Goal: Task Accomplishment & Management: Use online tool/utility

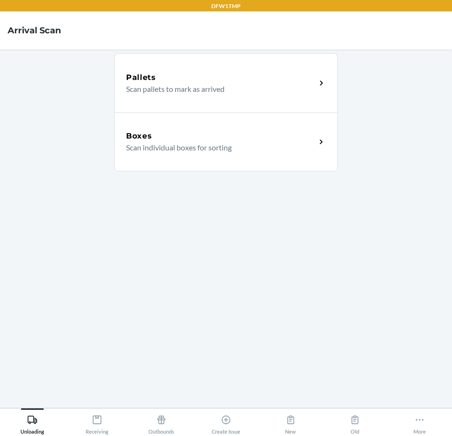
click at [233, 157] on div "Boxes Scan individual boxes for sorting" at bounding box center [226, 141] width 224 height 59
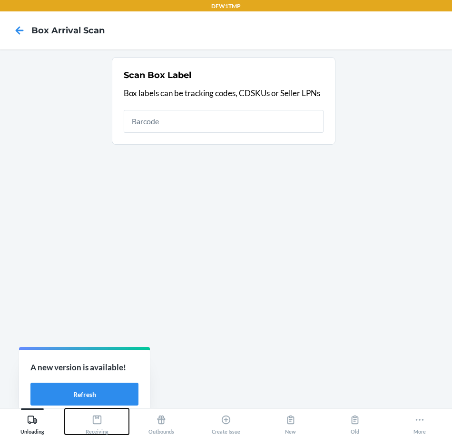
click at [102, 422] on icon at bounding box center [97, 419] width 10 height 10
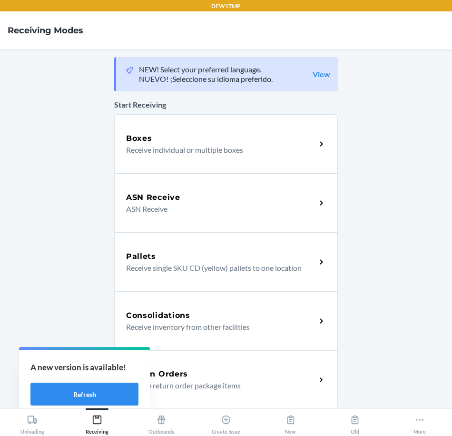
click at [202, 355] on div "Return Orders Receive return order package items" at bounding box center [226, 379] width 224 height 59
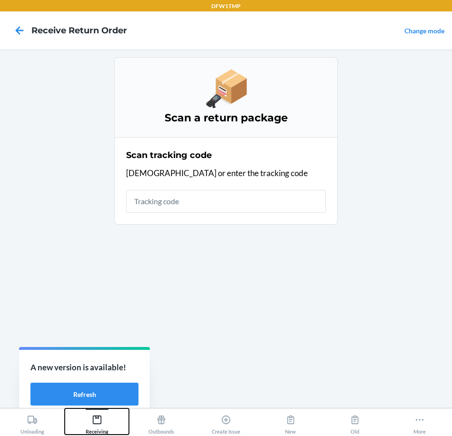
click at [86, 426] on div "Receiving" at bounding box center [97, 423] width 23 height 24
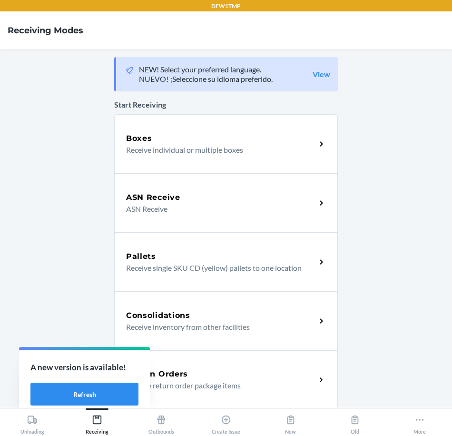
click at [203, 363] on div "Return Orders Receive return order package items" at bounding box center [226, 379] width 224 height 59
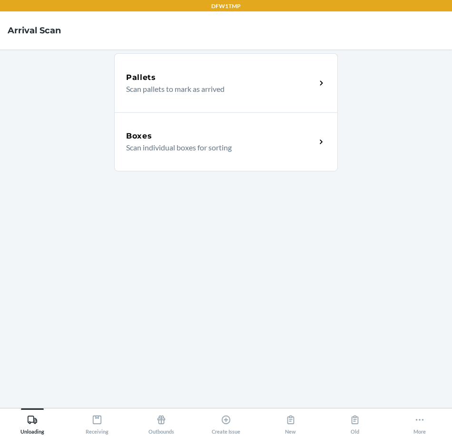
click at [215, 142] on p "Scan individual boxes for sorting" at bounding box center [217, 147] width 182 height 11
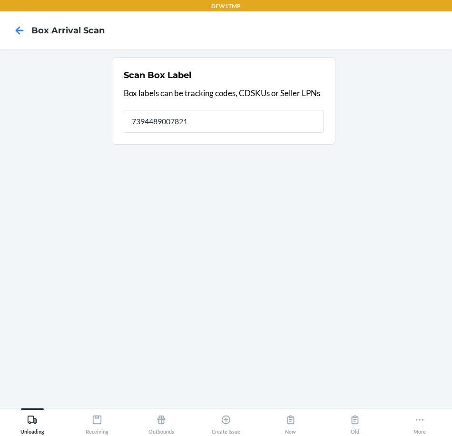
type input "7394489007821"
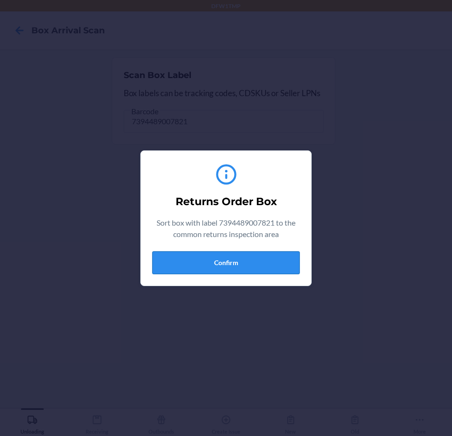
click at [261, 272] on button "Confirm" at bounding box center [225, 262] width 147 height 23
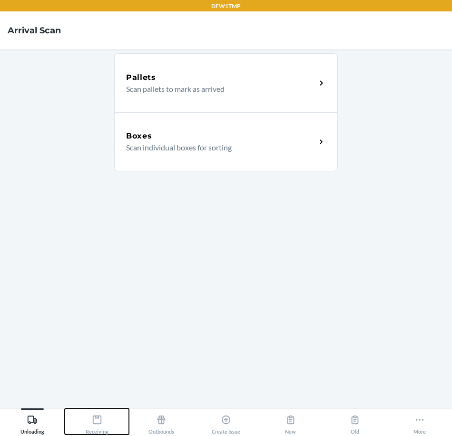
click at [91, 415] on div "Receiving" at bounding box center [97, 423] width 23 height 24
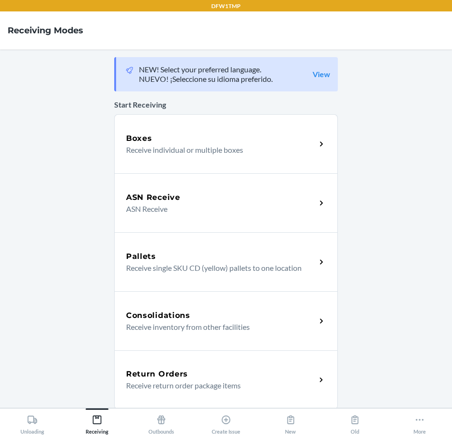
click at [237, 372] on div "Return Orders" at bounding box center [221, 373] width 190 height 11
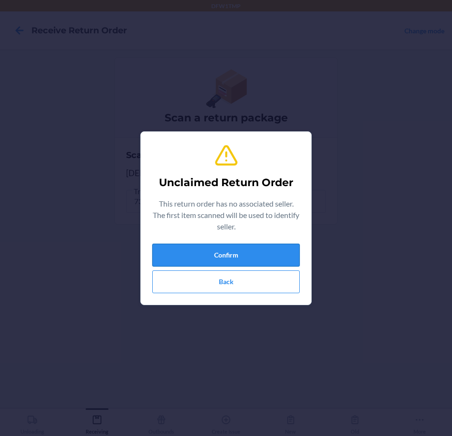
click at [274, 258] on button "Confirm" at bounding box center [225, 255] width 147 height 23
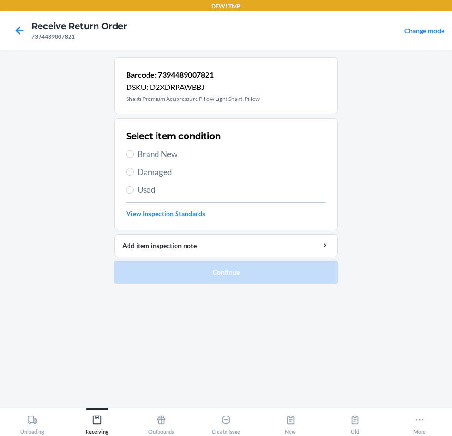
drag, startPoint x: 154, startPoint y: 162, endPoint x: 153, endPoint y: 156, distance: 6.3
click at [153, 158] on div "Select item condition Brand New Damaged Used View Inspection Standards" at bounding box center [226, 174] width 200 height 94
click at [153, 156] on span "Brand New" at bounding box center [231, 154] width 188 height 12
click at [134, 156] on input "Brand New" at bounding box center [130, 154] width 8 height 8
radio input "true"
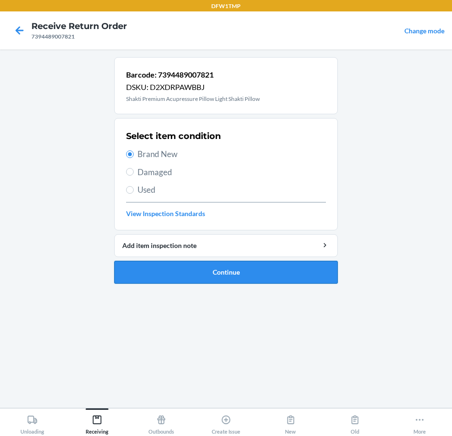
click at [200, 268] on button "Continue" at bounding box center [226, 272] width 224 height 23
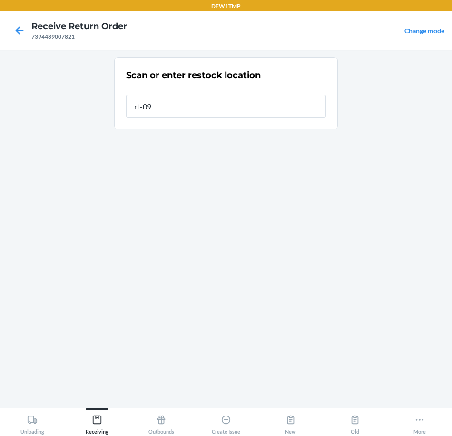
type input "rt-09"
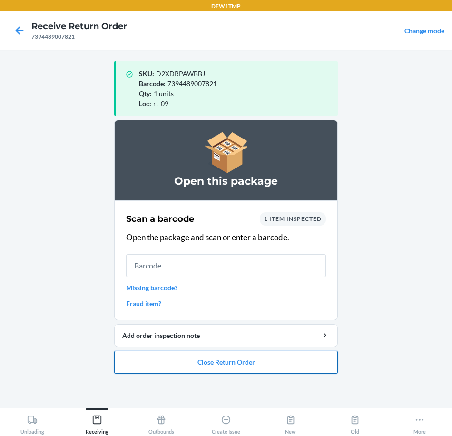
click at [250, 367] on button "Close Return Order" at bounding box center [226, 362] width 224 height 23
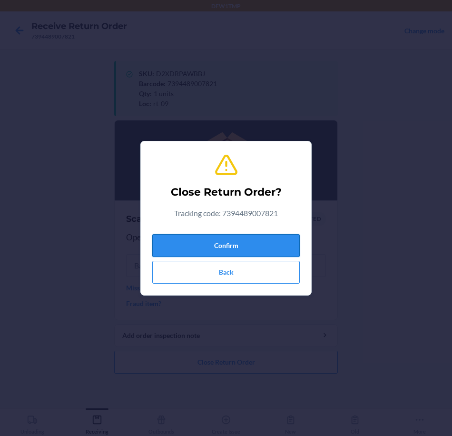
click at [229, 245] on button "Confirm" at bounding box center [225, 245] width 147 height 23
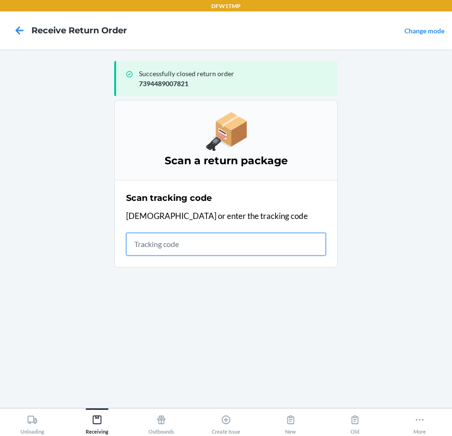
click at [130, 251] on input "text" at bounding box center [226, 244] width 200 height 23
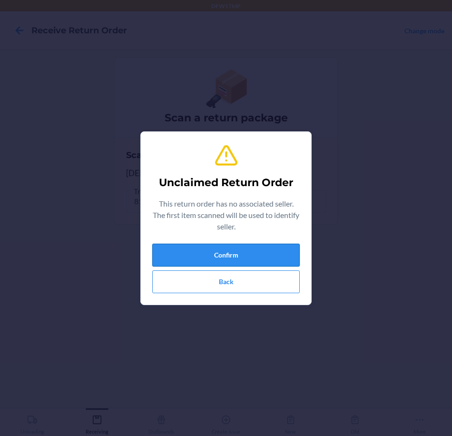
click at [220, 253] on button "Confirm" at bounding box center [225, 255] width 147 height 23
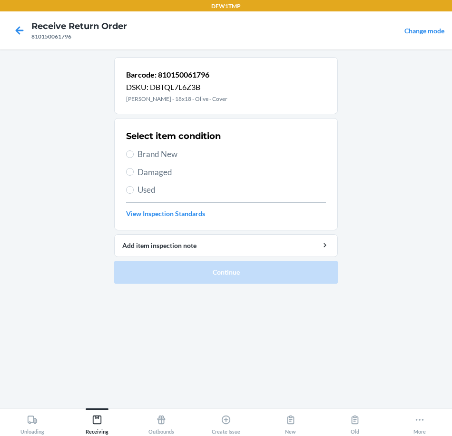
click at [175, 72] on p "Barcode: 810150061796" at bounding box center [176, 74] width 101 height 11
copy p "810150061796"
click at [20, 32] on icon at bounding box center [19, 30] width 16 height 16
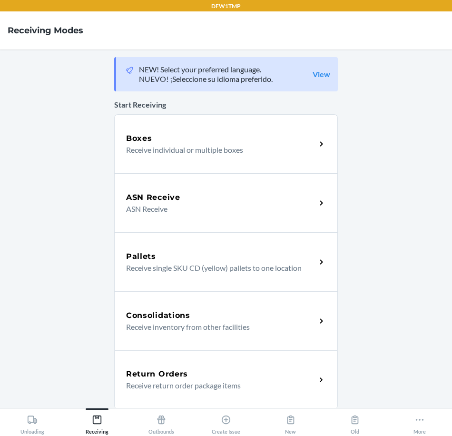
click at [205, 378] on div "Return Orders" at bounding box center [221, 373] width 190 height 11
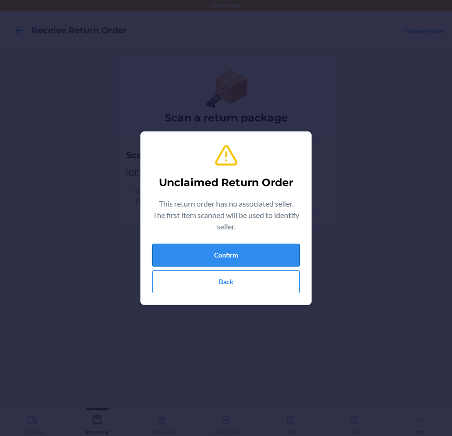
click at [238, 247] on button "Confirm" at bounding box center [225, 255] width 147 height 23
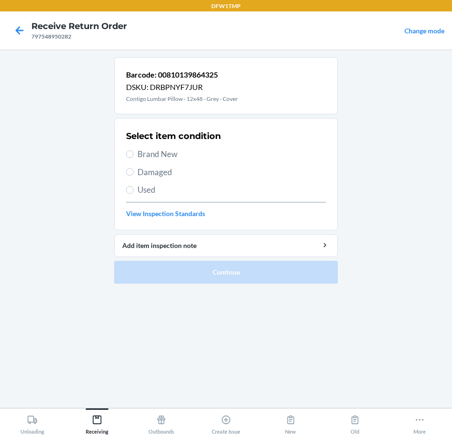
click at [137, 155] on label "Brand New" at bounding box center [226, 154] width 200 height 12
click at [134, 155] on input "Brand New" at bounding box center [130, 154] width 8 height 8
radio input "true"
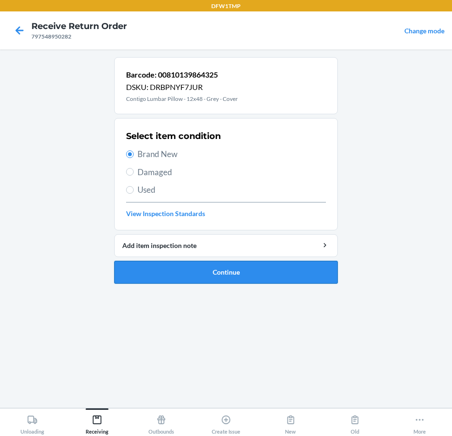
click at [175, 268] on button "Continue" at bounding box center [226, 272] width 224 height 23
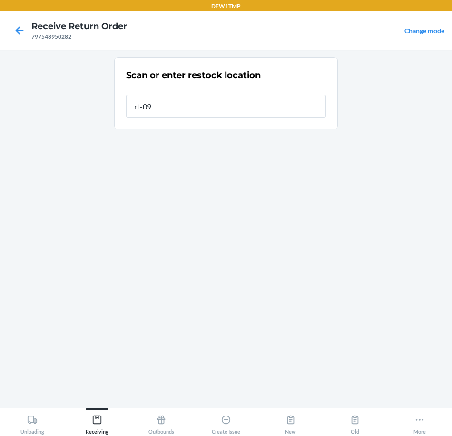
type input "rt-09"
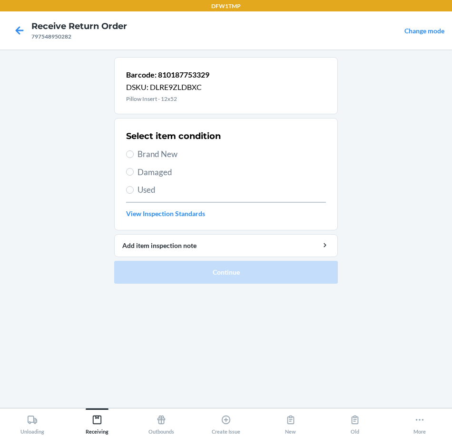
click at [147, 153] on span "Brand New" at bounding box center [231, 154] width 188 height 12
click at [134, 153] on input "Brand New" at bounding box center [130, 154] width 8 height 8
radio input "true"
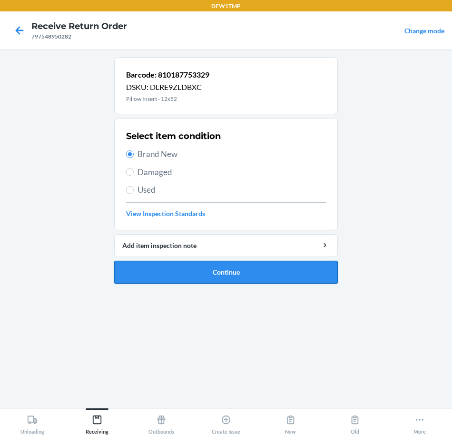
click at [207, 274] on button "Continue" at bounding box center [226, 272] width 224 height 23
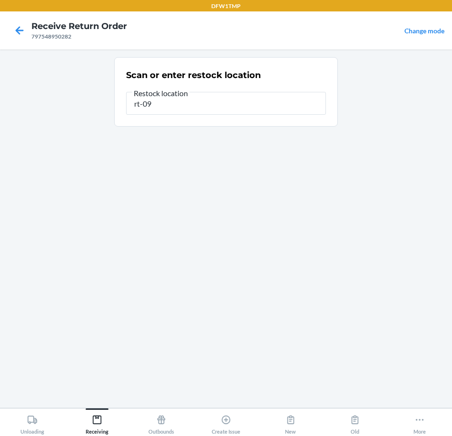
type input "rt-09"
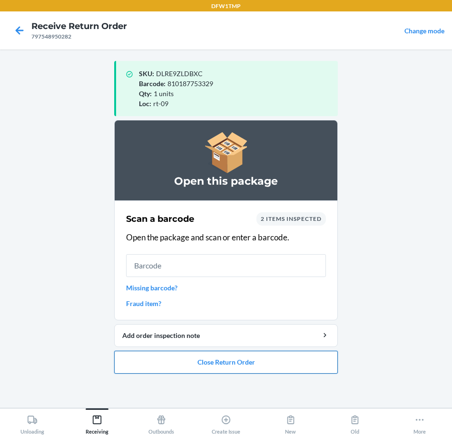
click at [249, 367] on button "Close Return Order" at bounding box center [226, 362] width 224 height 23
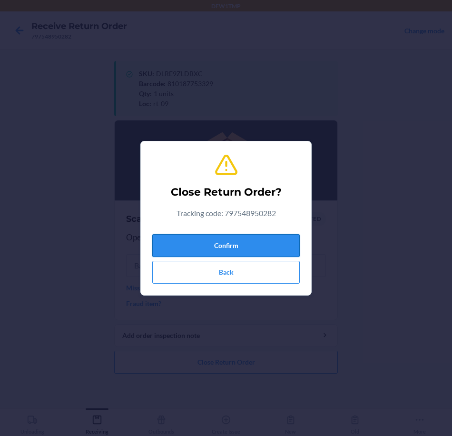
click at [203, 238] on button "Confirm" at bounding box center [225, 245] width 147 height 23
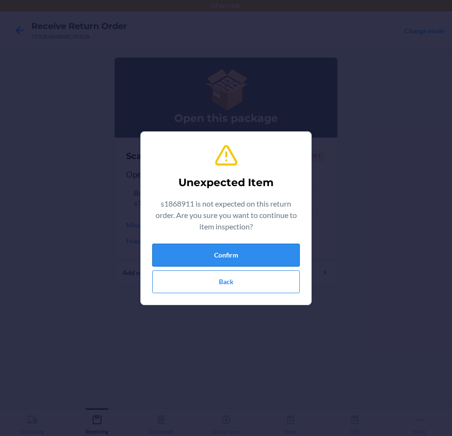
click at [212, 249] on button "Confirm" at bounding box center [225, 255] width 147 height 23
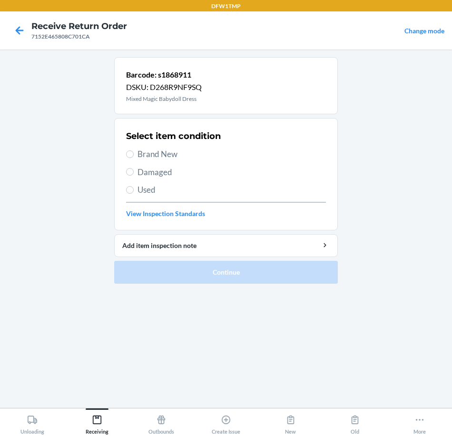
click at [191, 160] on div "Select item condition Brand New Damaged Used View Inspection Standards" at bounding box center [226, 174] width 200 height 94
click at [189, 158] on span "Brand New" at bounding box center [231, 154] width 188 height 12
click at [134, 158] on input "Brand New" at bounding box center [130, 154] width 8 height 8
radio input "true"
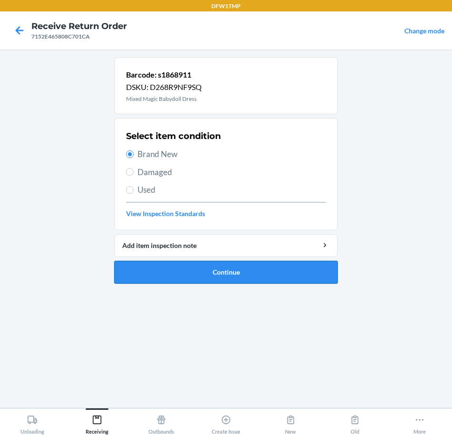
click at [219, 270] on button "Continue" at bounding box center [226, 272] width 224 height 23
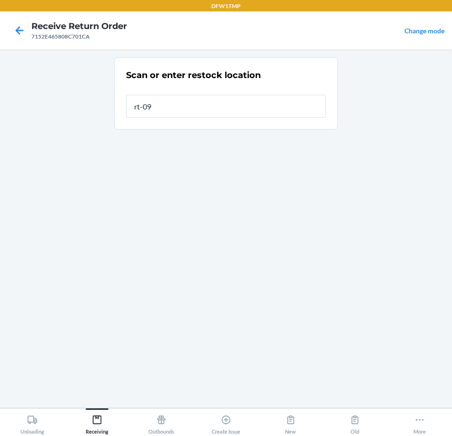
type input "rt-09"
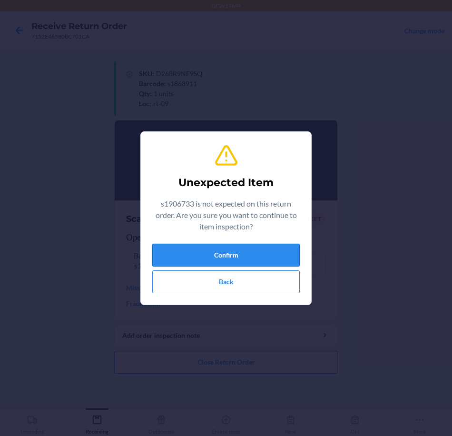
click at [279, 253] on button "Confirm" at bounding box center [225, 255] width 147 height 23
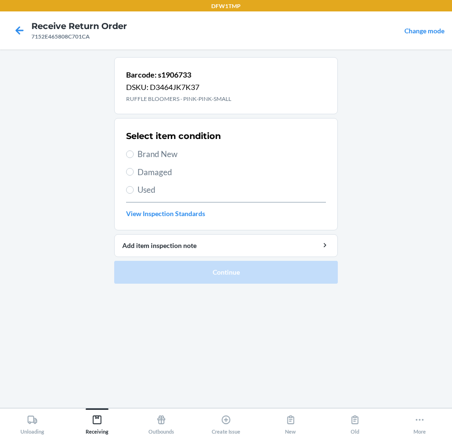
click at [148, 156] on span "Brand New" at bounding box center [231, 154] width 188 height 12
click at [134, 156] on input "Brand New" at bounding box center [130, 154] width 8 height 8
radio input "true"
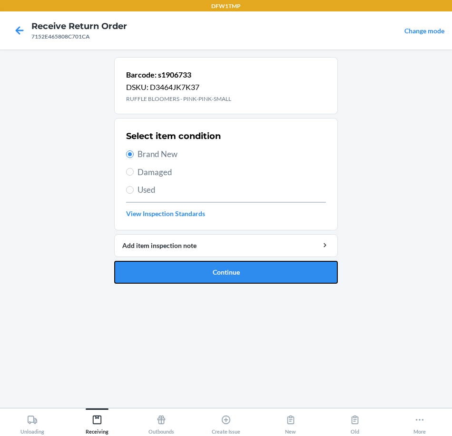
drag, startPoint x: 208, startPoint y: 277, endPoint x: 211, endPoint y: 281, distance: 4.9
click at [208, 277] on button "Continue" at bounding box center [226, 272] width 224 height 23
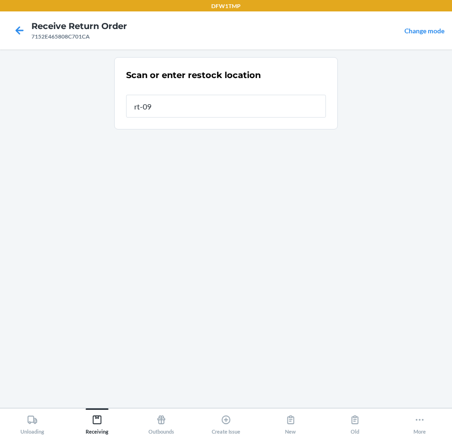
type input "rt-09"
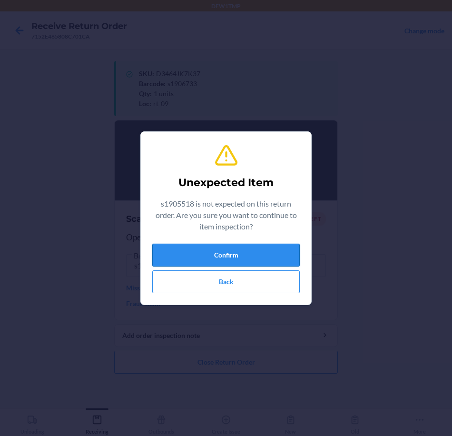
click at [203, 252] on button "Confirm" at bounding box center [225, 255] width 147 height 23
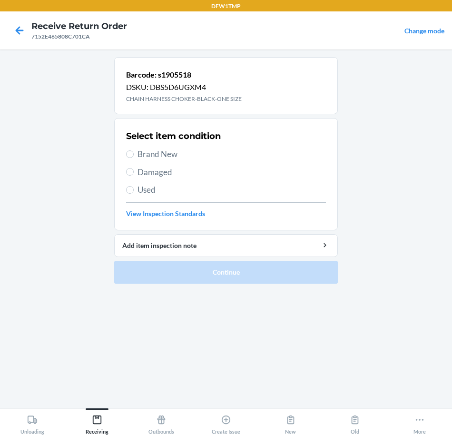
click at [183, 152] on span "Brand New" at bounding box center [231, 154] width 188 height 12
click at [134, 152] on input "Brand New" at bounding box center [130, 154] width 8 height 8
radio input "true"
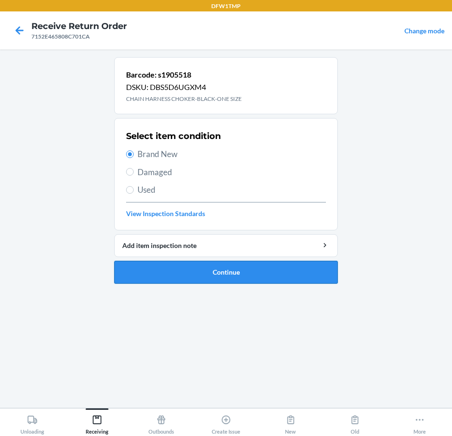
click at [211, 275] on button "Continue" at bounding box center [226, 272] width 224 height 23
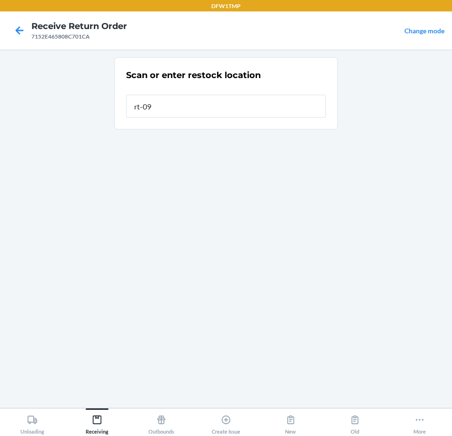
type input "rt-09"
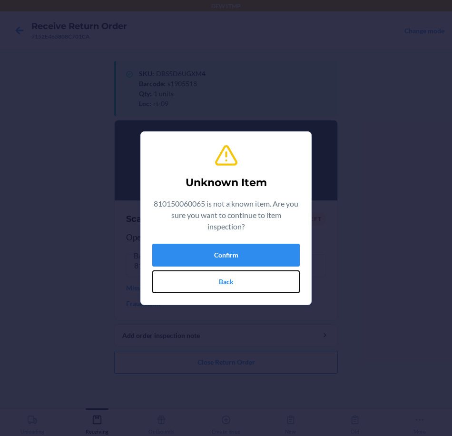
drag, startPoint x: 209, startPoint y: 278, endPoint x: 227, endPoint y: 271, distance: 19.4
click at [210, 278] on button "Back" at bounding box center [225, 281] width 147 height 23
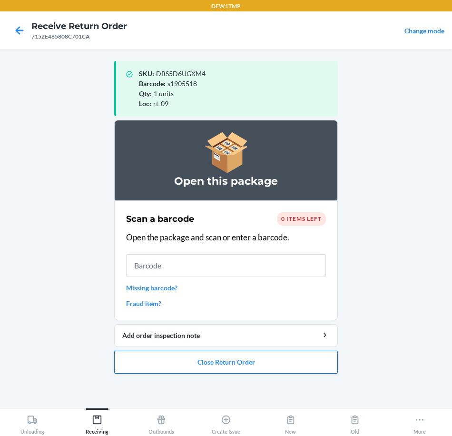
click at [199, 356] on button "Close Return Order" at bounding box center [226, 362] width 224 height 23
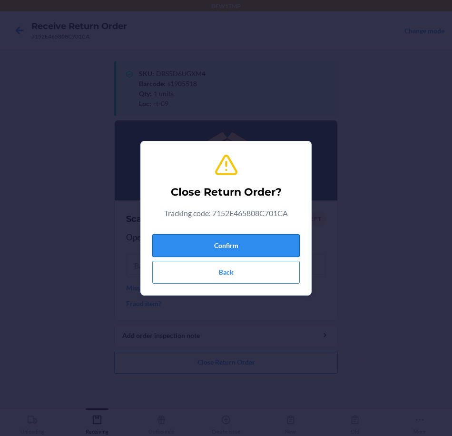
click at [182, 241] on button "Confirm" at bounding box center [225, 245] width 147 height 23
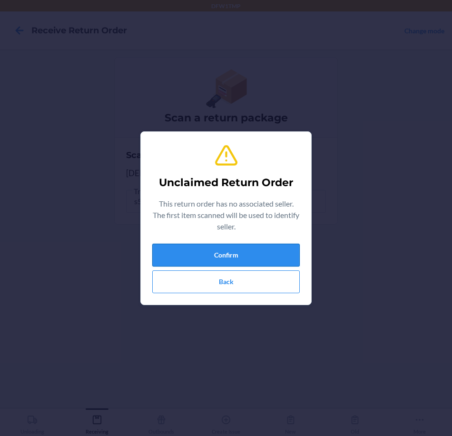
click at [264, 255] on button "Confirm" at bounding box center [225, 255] width 147 height 23
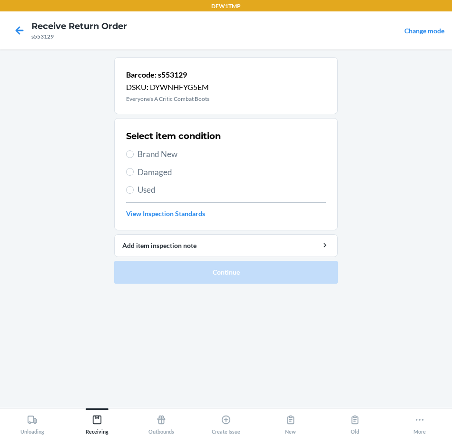
click at [179, 154] on span "Brand New" at bounding box center [231, 154] width 188 height 12
click at [134, 154] on input "Brand New" at bounding box center [130, 154] width 8 height 8
radio input "true"
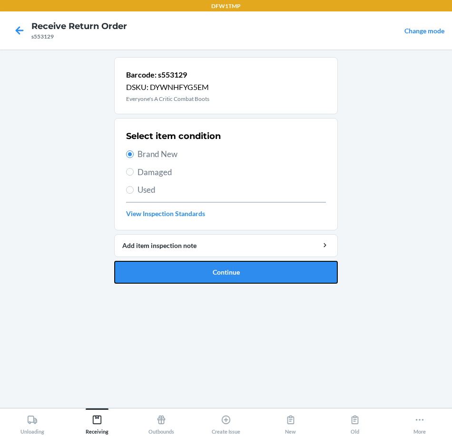
click at [254, 266] on button "Continue" at bounding box center [226, 272] width 224 height 23
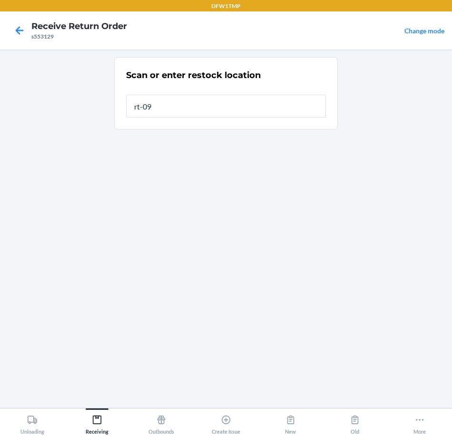
type input "rt-09"
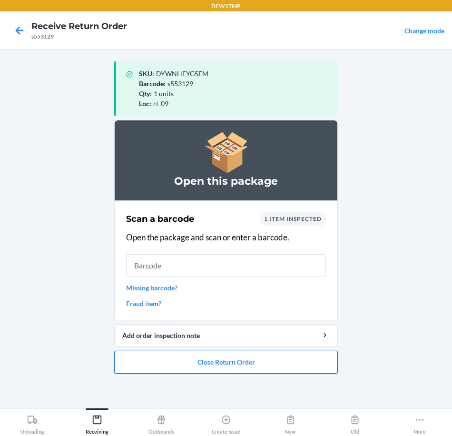
click at [249, 371] on button "Close Return Order" at bounding box center [226, 362] width 224 height 23
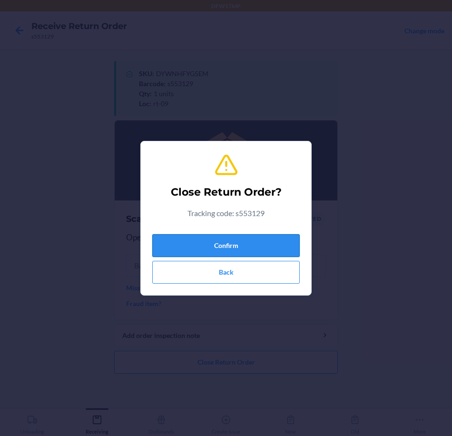
click at [239, 243] on button "Confirm" at bounding box center [225, 245] width 147 height 23
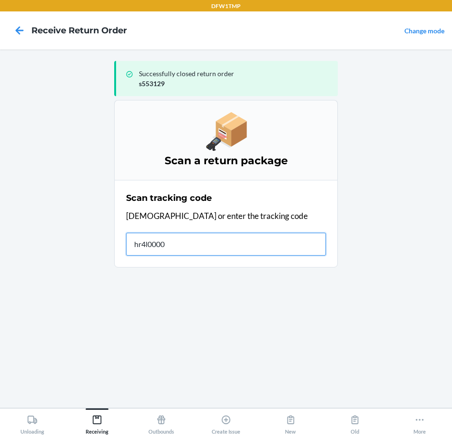
type input "hr4l0000a"
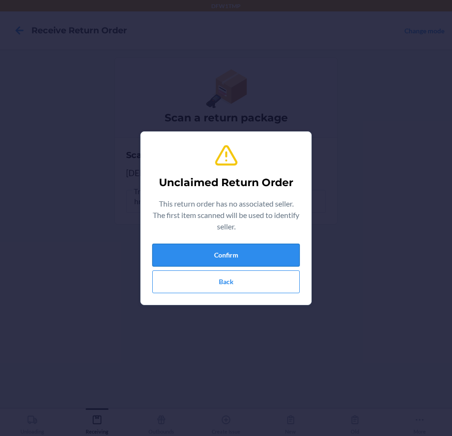
click at [253, 254] on button "Confirm" at bounding box center [225, 255] width 147 height 23
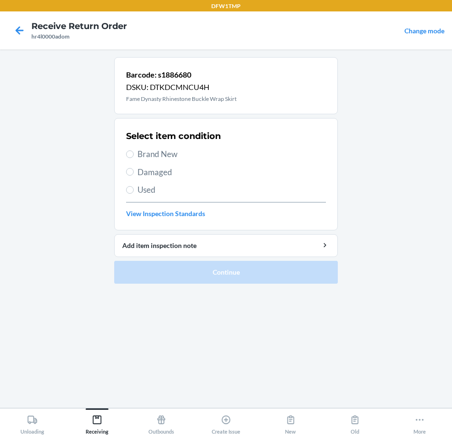
click at [197, 146] on div "Select item condition Brand New Damaged Used View Inspection Standards" at bounding box center [226, 174] width 200 height 94
click at [197, 150] on span "Brand New" at bounding box center [231, 154] width 188 height 12
click at [134, 150] on input "Brand New" at bounding box center [130, 154] width 8 height 8
radio input "true"
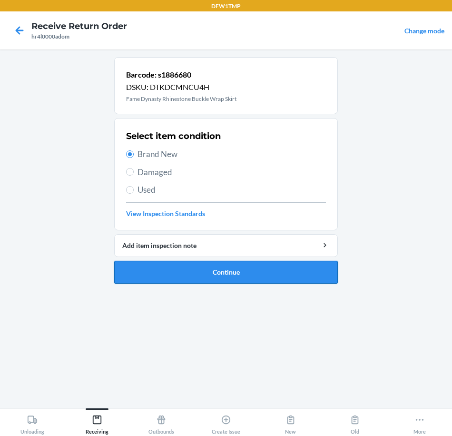
click at [237, 271] on button "Continue" at bounding box center [226, 272] width 224 height 23
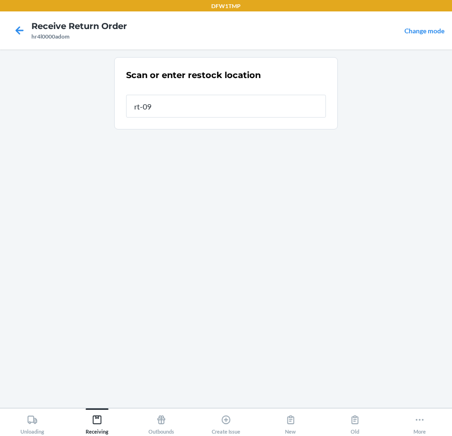
type input "rt-09"
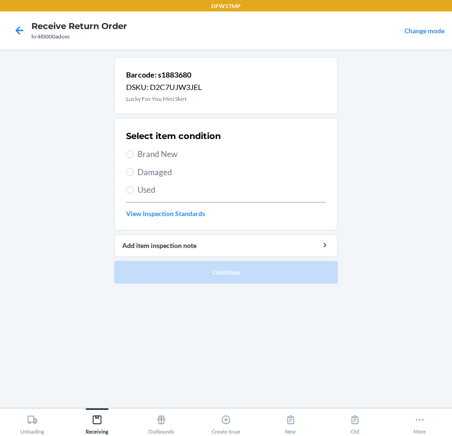
click at [241, 153] on span "Brand New" at bounding box center [231, 154] width 188 height 12
click at [134, 153] on input "Brand New" at bounding box center [130, 154] width 8 height 8
radio input "true"
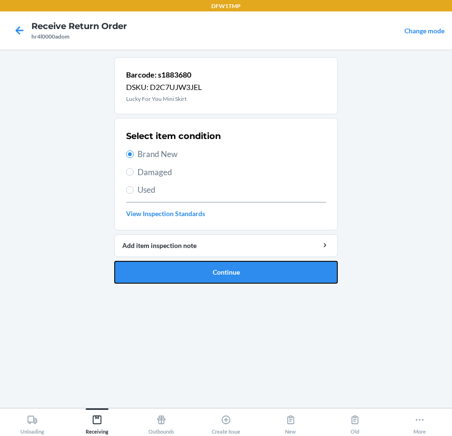
drag, startPoint x: 241, startPoint y: 282, endPoint x: 244, endPoint y: 290, distance: 8.4
click at [244, 290] on ol "Barcode: s1883680 DSKU: D2C7UJW3JEL Lucky For You Mini Skirt Select item condit…" at bounding box center [226, 174] width 224 height 234
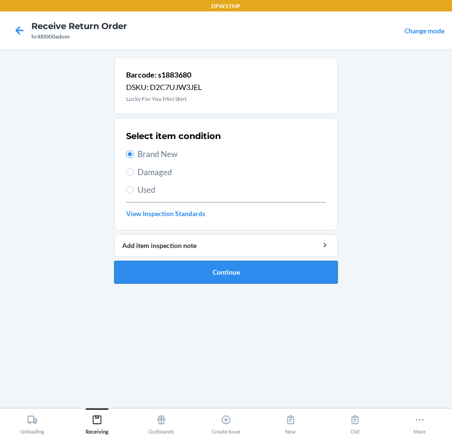
click at [154, 265] on button "Continue" at bounding box center [226, 272] width 224 height 23
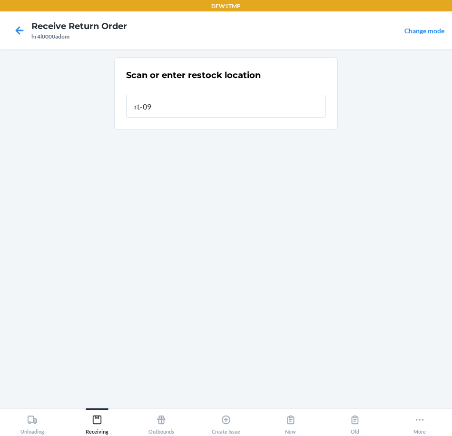
type input "rt-09"
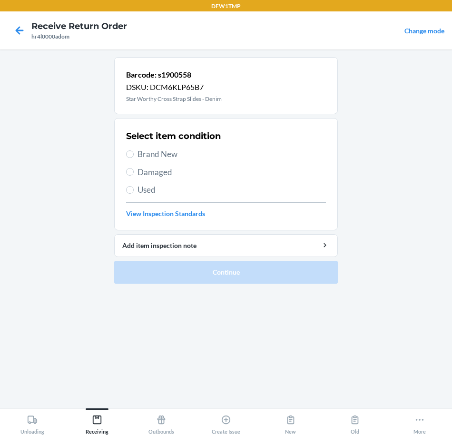
click at [211, 161] on div "Select item condition Brand New Damaged Used View Inspection Standards" at bounding box center [226, 174] width 200 height 94
click at [176, 155] on span "Brand New" at bounding box center [231, 154] width 188 height 12
click at [134, 155] on input "Brand New" at bounding box center [130, 154] width 8 height 8
radio input "true"
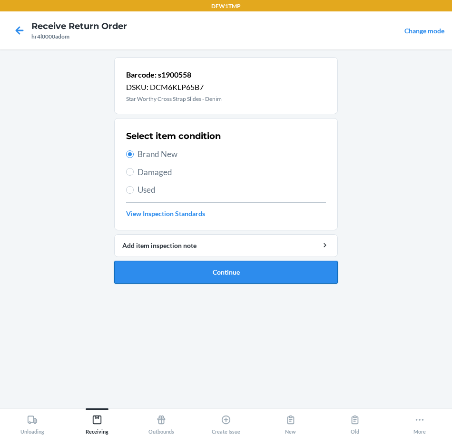
click at [230, 271] on button "Continue" at bounding box center [226, 272] width 224 height 23
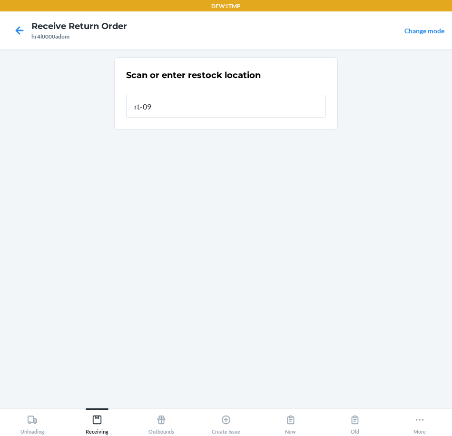
type input "rt-09"
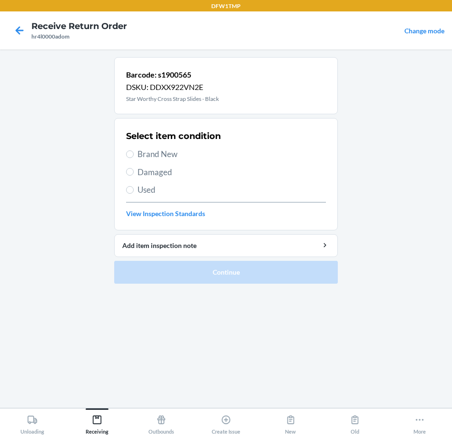
click at [170, 156] on span "Brand New" at bounding box center [231, 154] width 188 height 12
click at [134, 156] on input "Brand New" at bounding box center [130, 154] width 8 height 8
radio input "true"
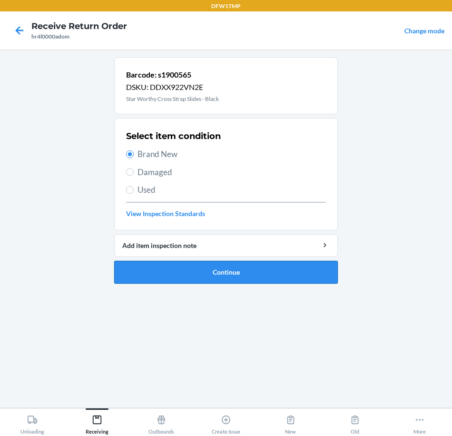
click at [210, 267] on button "Continue" at bounding box center [226, 272] width 224 height 23
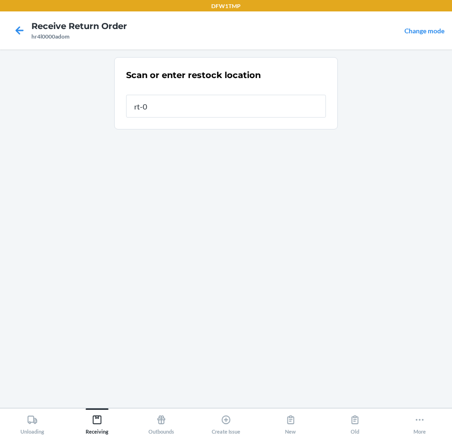
type input "rt-09"
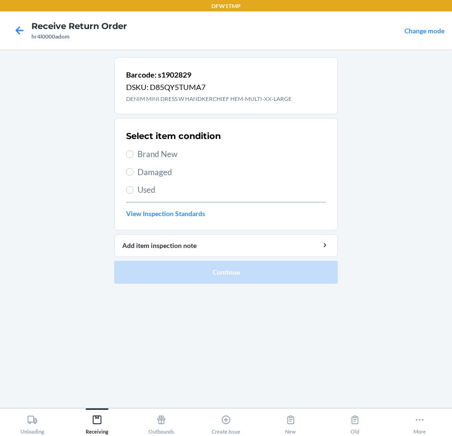
click at [142, 158] on span "Brand New" at bounding box center [231, 154] width 188 height 12
click at [134, 158] on input "Brand New" at bounding box center [130, 154] width 8 height 8
radio input "true"
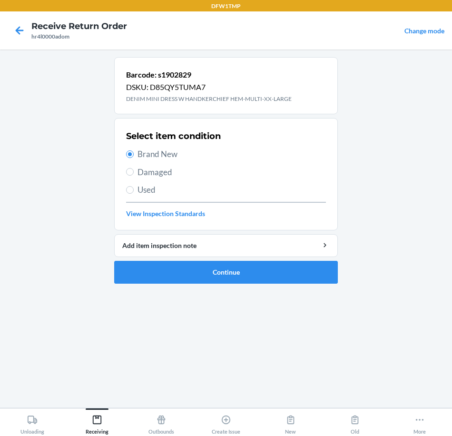
click at [270, 284] on ol "Barcode: s1902829 DSKU: D85QY5TUMA7 DENIM MINI DRESS W HANDKERCHIEF HEM-MULTI-X…" at bounding box center [226, 174] width 224 height 234
click at [269, 274] on button "Continue" at bounding box center [226, 272] width 224 height 23
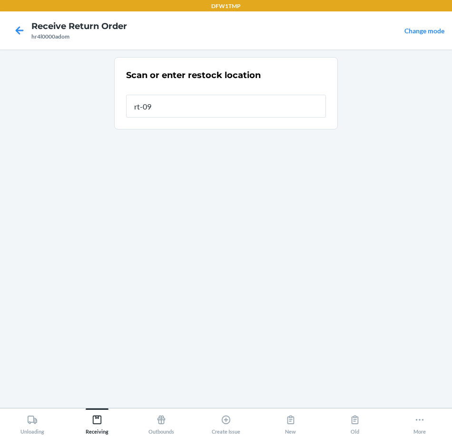
type input "rt-09"
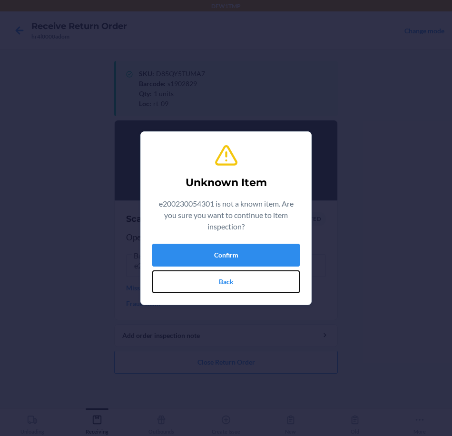
click at [270, 280] on button "Back" at bounding box center [225, 281] width 147 height 23
click at [258, 259] on button "Confirm" at bounding box center [225, 255] width 147 height 23
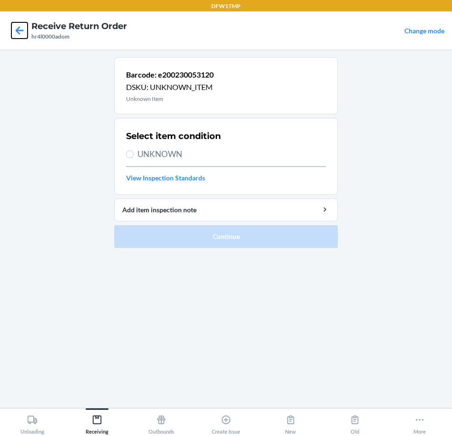
click at [21, 32] on icon at bounding box center [19, 30] width 16 height 16
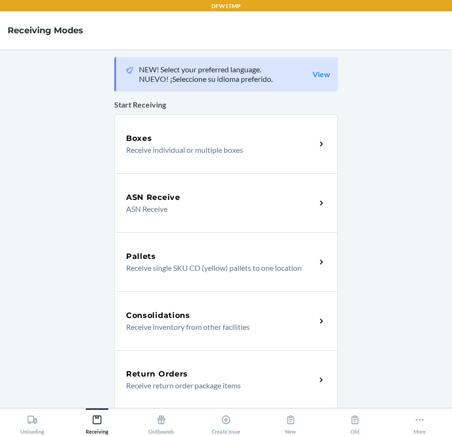
click at [192, 381] on p "Receive return order package items" at bounding box center [217, 385] width 182 height 11
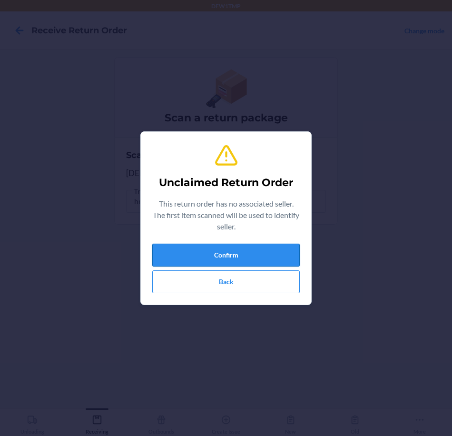
click at [229, 264] on button "Confirm" at bounding box center [225, 255] width 147 height 23
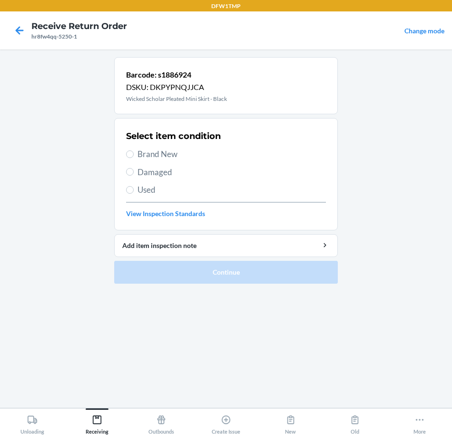
click at [187, 158] on span "Brand New" at bounding box center [231, 154] width 188 height 12
click at [134, 158] on input "Brand New" at bounding box center [130, 154] width 8 height 8
radio input "true"
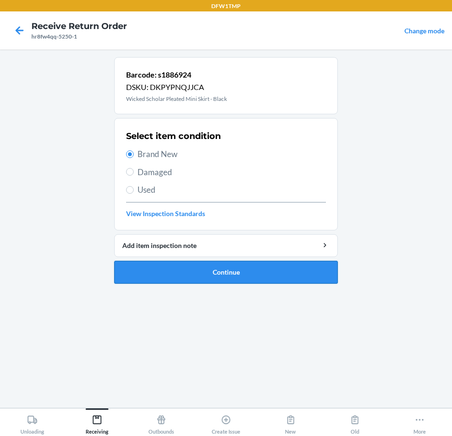
click at [214, 265] on button "Continue" at bounding box center [226, 272] width 224 height 23
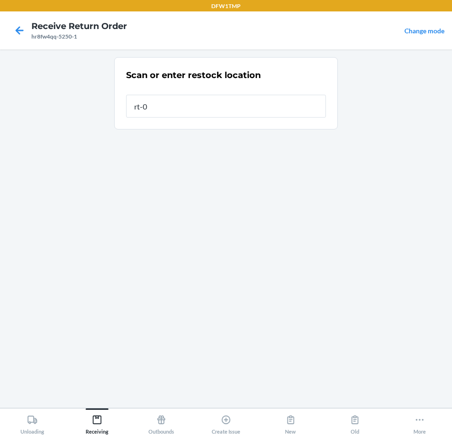
type input "rt-09"
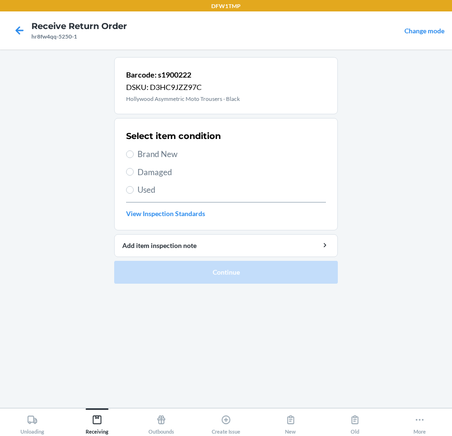
click at [174, 76] on p "Barcode: s1900222" at bounding box center [183, 74] width 114 height 11
copy p "s1900222"
drag, startPoint x: 160, startPoint y: 154, endPoint x: 163, endPoint y: 161, distance: 7.4
click at [160, 154] on span "Brand New" at bounding box center [231, 154] width 188 height 12
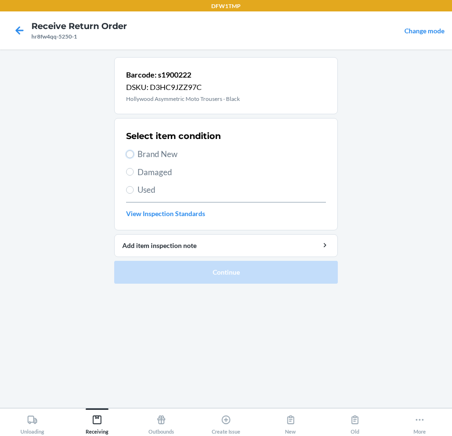
click at [134, 154] on input "Brand New" at bounding box center [130, 154] width 8 height 8
radio input "true"
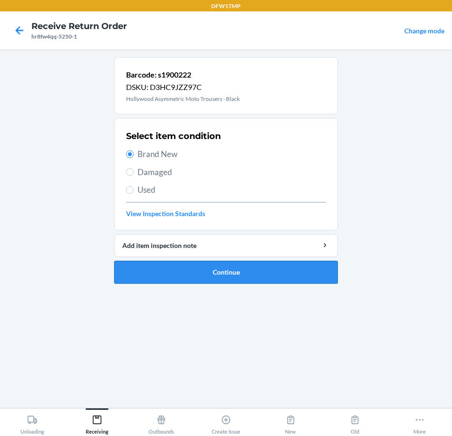
click at [235, 273] on button "Continue" at bounding box center [226, 272] width 224 height 23
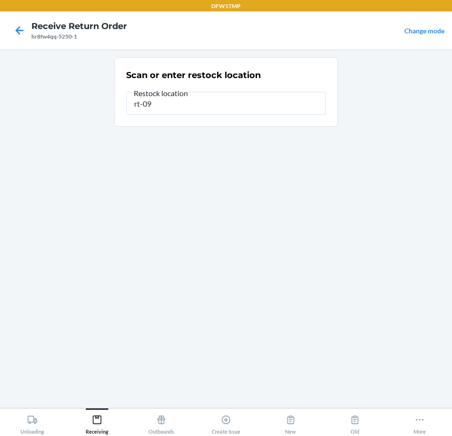
type input "rt-09"
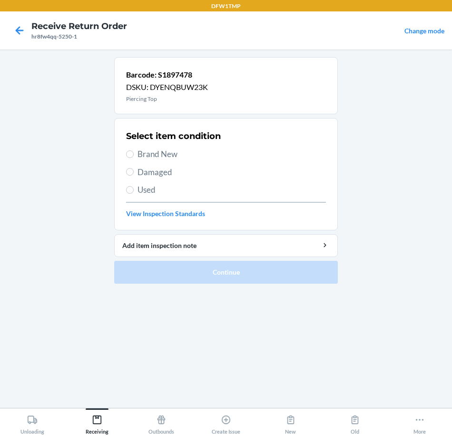
drag, startPoint x: 190, startPoint y: 153, endPoint x: 198, endPoint y: 184, distance: 32.0
click at [190, 154] on span "Brand New" at bounding box center [231, 154] width 188 height 12
click at [134, 154] on input "Brand New" at bounding box center [130, 154] width 8 height 8
radio input "true"
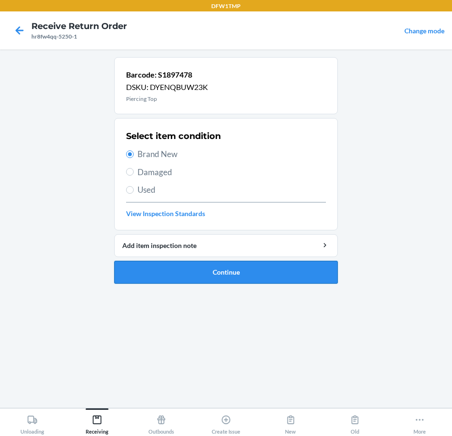
click at [210, 274] on button "Continue" at bounding box center [226, 272] width 224 height 23
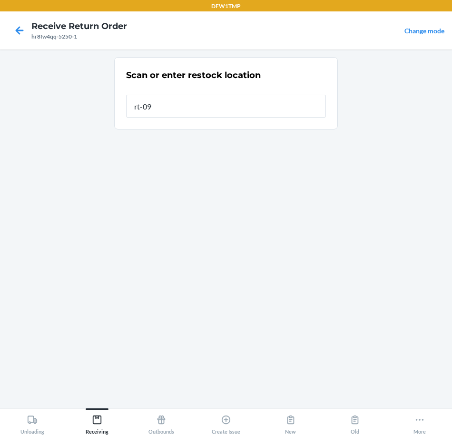
type input "rt-09"
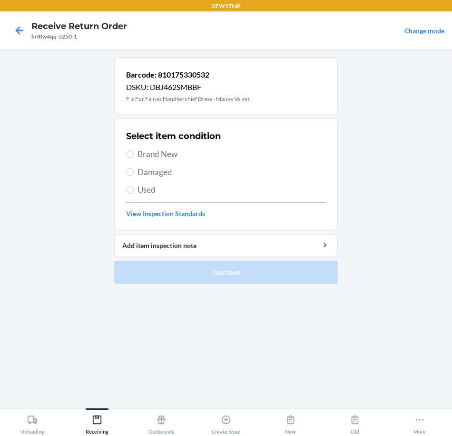
click at [161, 151] on span "Brand New" at bounding box center [231, 154] width 188 height 12
click at [134, 151] on input "Brand New" at bounding box center [130, 154] width 8 height 8
radio input "true"
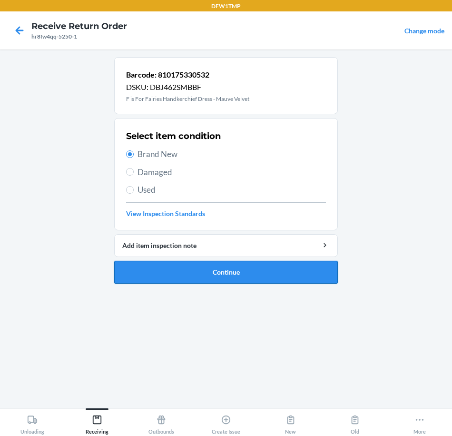
click at [206, 272] on button "Continue" at bounding box center [226, 272] width 224 height 23
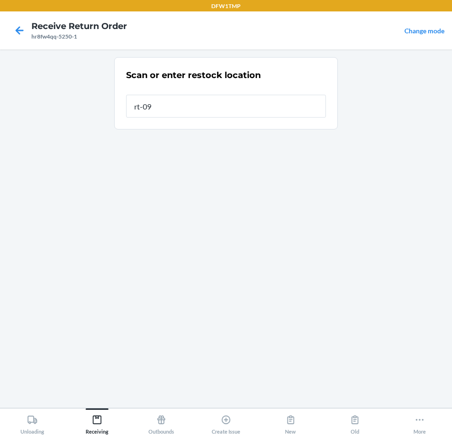
type input "rt-09"
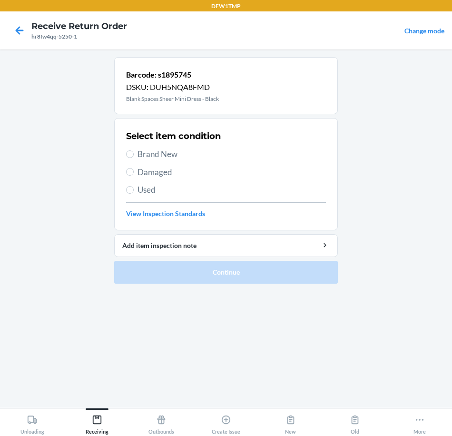
click at [177, 154] on span "Brand New" at bounding box center [231, 154] width 188 height 12
click at [134, 154] on input "Brand New" at bounding box center [130, 154] width 8 height 8
radio input "true"
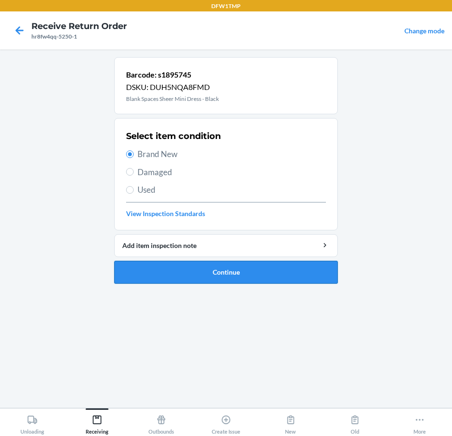
click at [234, 269] on button "Continue" at bounding box center [226, 272] width 224 height 23
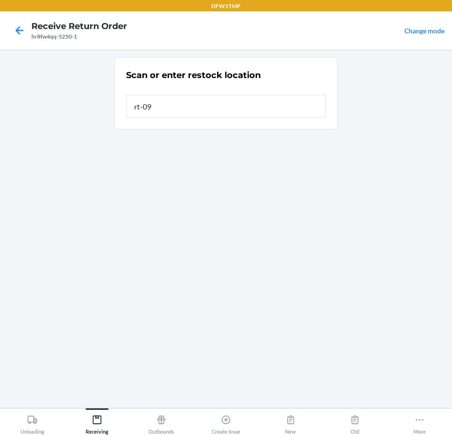
type input "rt-09"
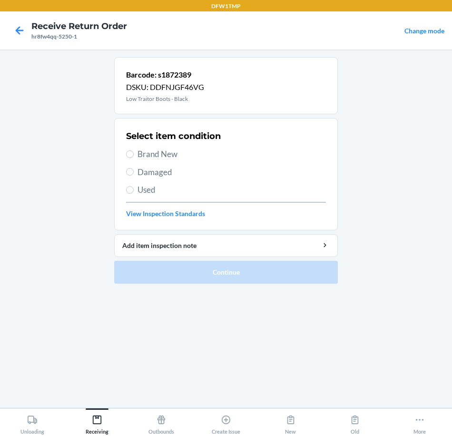
click at [178, 157] on span "Brand New" at bounding box center [231, 154] width 188 height 12
click at [134, 157] on input "Brand New" at bounding box center [130, 154] width 8 height 8
radio input "true"
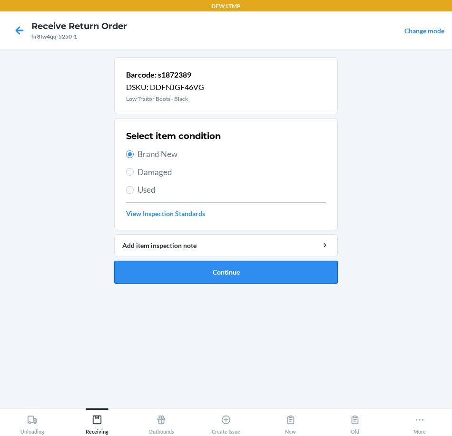
click at [214, 276] on button "Continue" at bounding box center [226, 272] width 224 height 23
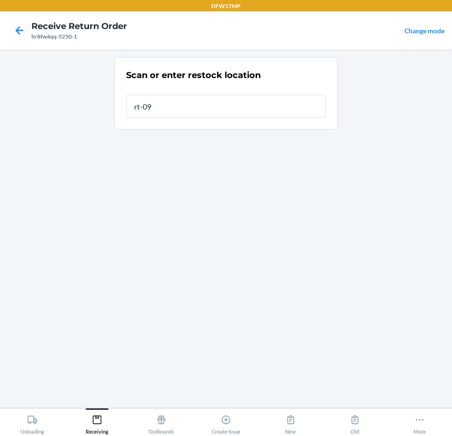
type input "rt-09"
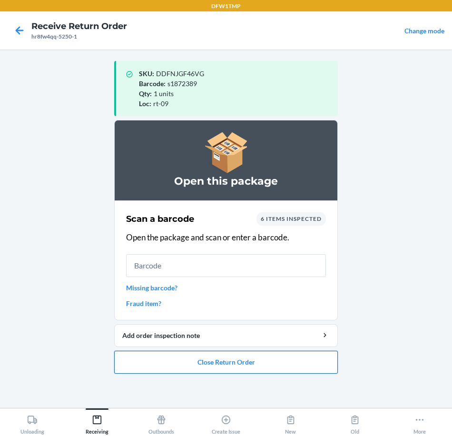
click at [257, 369] on button "Close Return Order" at bounding box center [226, 362] width 224 height 23
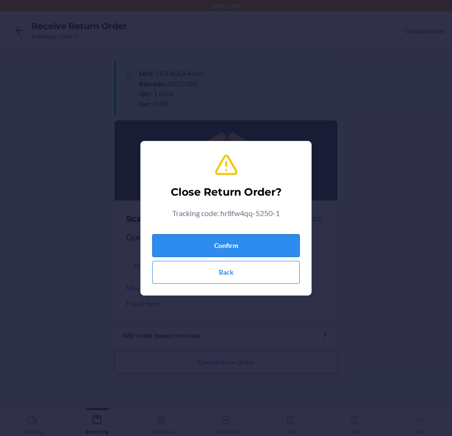
click at [241, 243] on button "Confirm" at bounding box center [225, 245] width 147 height 23
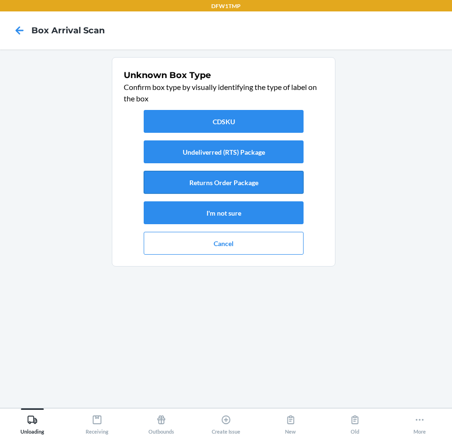
click at [283, 183] on button "Returns Order Package" at bounding box center [224, 182] width 160 height 23
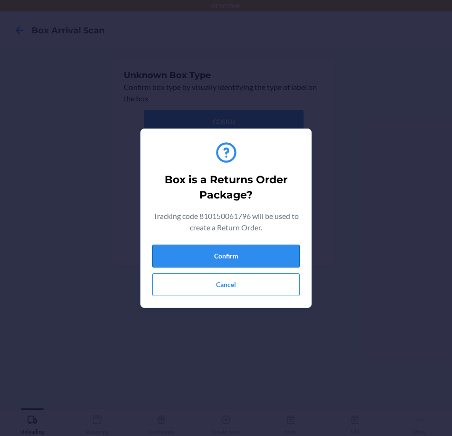
click at [246, 255] on button "Confirm" at bounding box center [225, 256] width 147 height 23
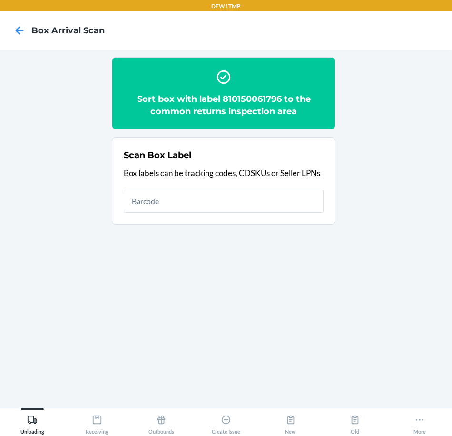
click at [250, 96] on h2 "Sort box with label 810150061796 to the common returns inspection area" at bounding box center [224, 105] width 200 height 25
click at [251, 98] on h2 "Sort box with label 810150061796 to the common returns inspection area" at bounding box center [224, 105] width 200 height 25
click at [252, 98] on h2 "Sort box with label 810150061796 to the common returns inspection area" at bounding box center [224, 105] width 200 height 25
copy h2 "810150061796"
click at [160, 202] on input "text" at bounding box center [224, 201] width 200 height 23
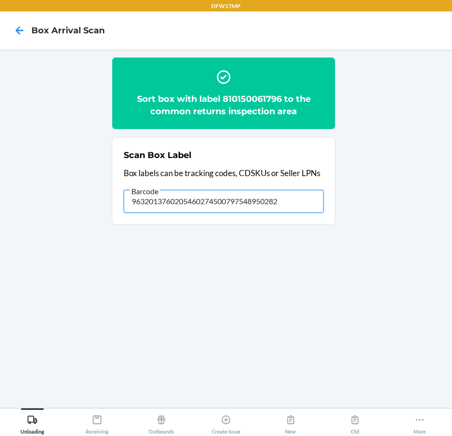
type input "9632013760205460274500797548950282"
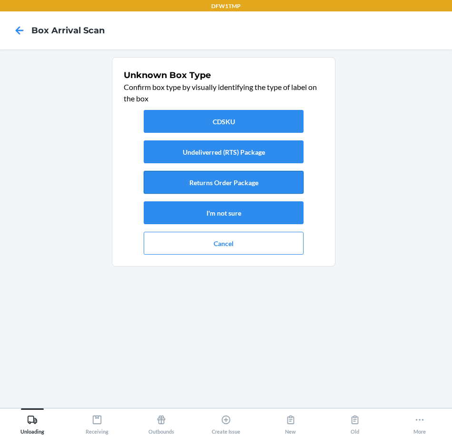
click at [203, 177] on button "Returns Order Package" at bounding box center [224, 182] width 160 height 23
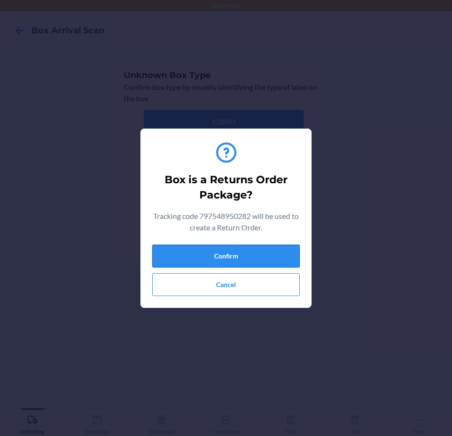
click at [233, 255] on button "Confirm" at bounding box center [225, 256] width 147 height 23
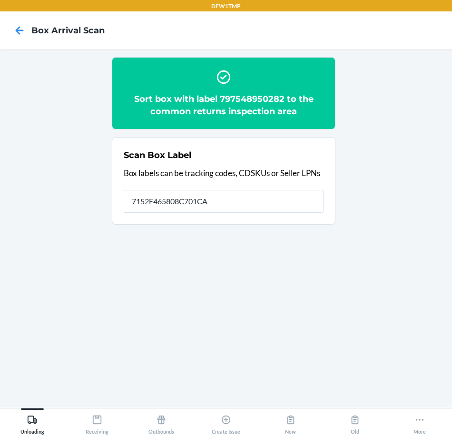
type input "7152E465808C701CA"
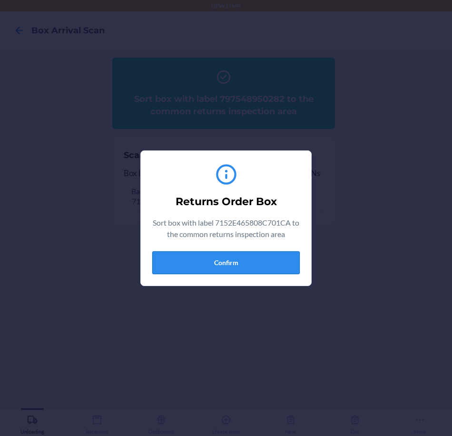
click at [261, 260] on button "Confirm" at bounding box center [225, 262] width 147 height 23
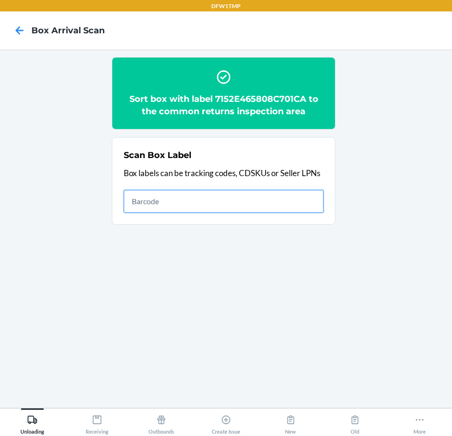
click at [242, 211] on input "text" at bounding box center [224, 201] width 200 height 23
type input "s553129"
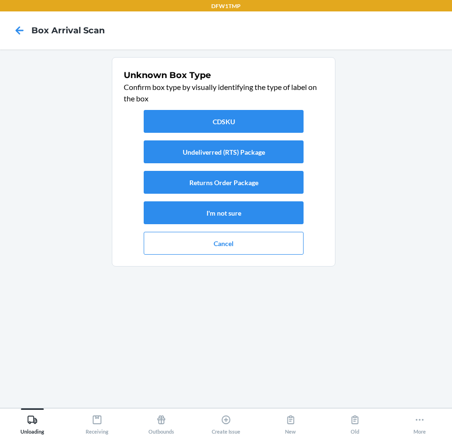
click at [186, 194] on div "CDSKU Undeliverred (RTS) Package Returns Order Package I'm not sure Cancel" at bounding box center [224, 182] width 200 height 152
click at [222, 190] on button "Returns Order Package" at bounding box center [224, 182] width 160 height 23
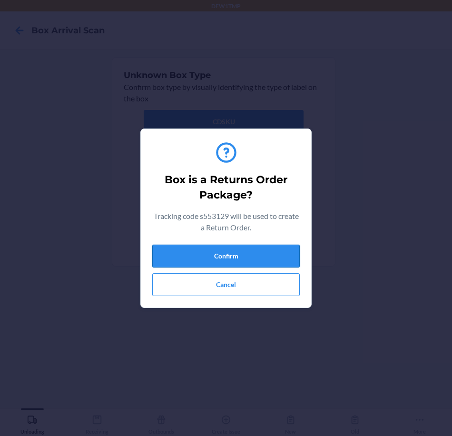
click at [246, 263] on button "Confirm" at bounding box center [225, 256] width 147 height 23
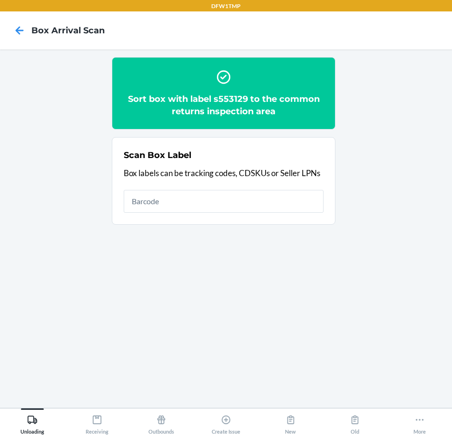
click at [219, 97] on h2 "Sort box with label s553129 to the common returns inspection area" at bounding box center [224, 105] width 200 height 25
copy h2 "s553129"
click at [167, 196] on input "text" at bounding box center [224, 201] width 200 height 23
type input "hr4l0000adom"
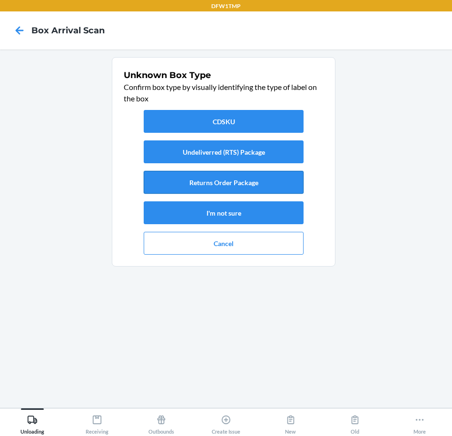
click at [200, 178] on button "Returns Order Package" at bounding box center [224, 182] width 160 height 23
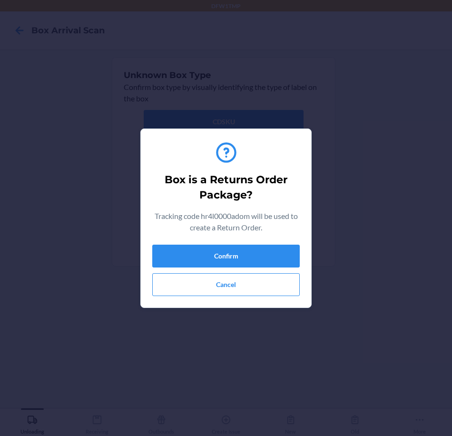
click at [242, 269] on div "Confirm Cancel" at bounding box center [225, 270] width 147 height 51
click at [241, 265] on button "Confirm" at bounding box center [225, 256] width 147 height 23
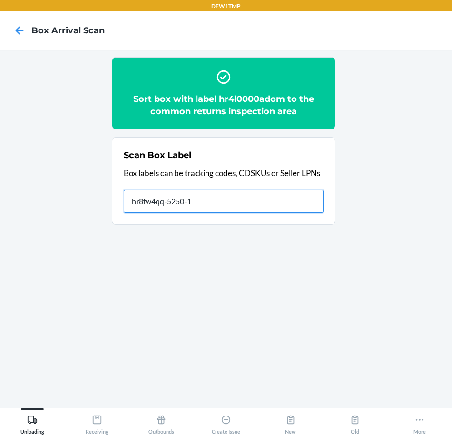
type input "hr8fw4qq-5250-1"
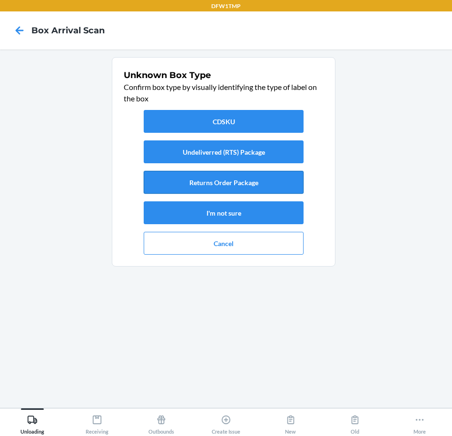
click at [220, 188] on button "Returns Order Package" at bounding box center [224, 182] width 160 height 23
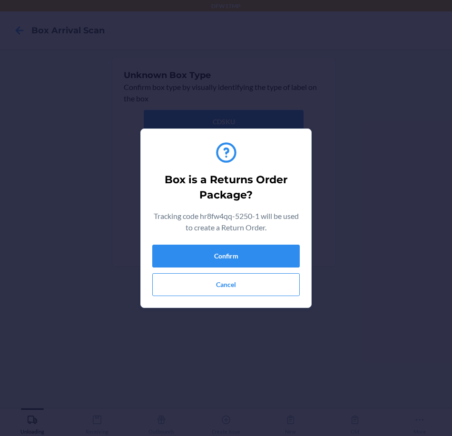
click at [268, 243] on div "Box is a Returns Order Package? Tracking code hr8fw4qq-5250-1 will be used to c…" at bounding box center [225, 218] width 147 height 163
click at [271, 256] on button "Confirm" at bounding box center [225, 256] width 147 height 23
